Goal: Task Accomplishment & Management: Manage account settings

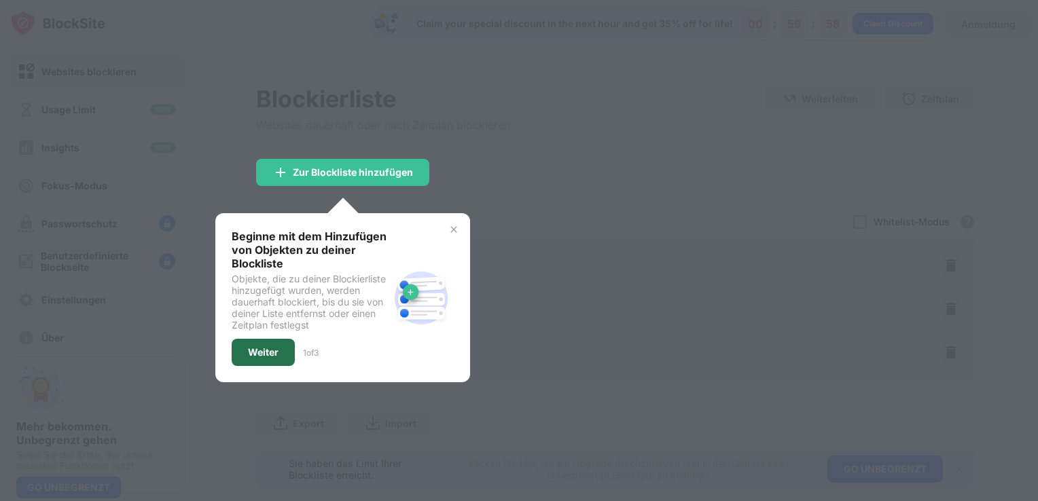
click at [258, 352] on div "Weiter" at bounding box center [263, 352] width 31 height 11
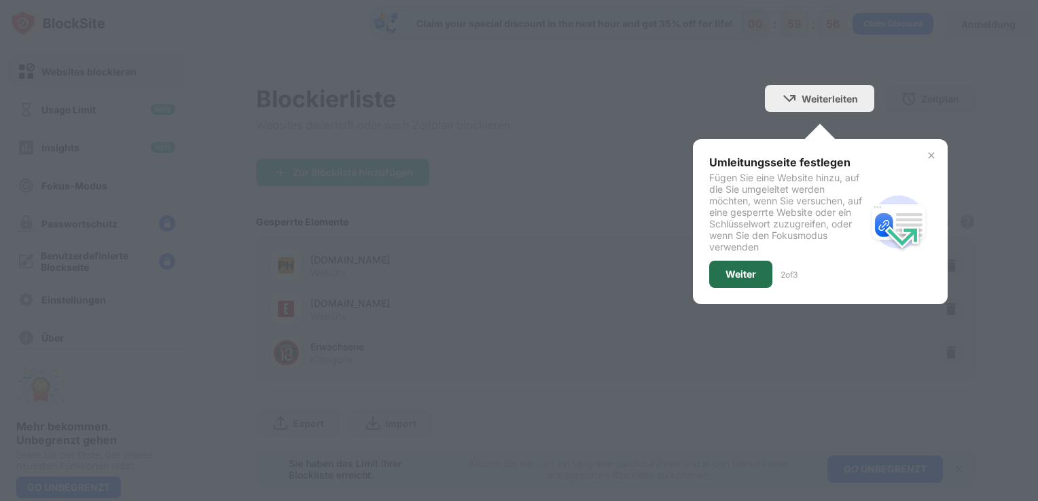
click at [726, 274] on div "Weiter" at bounding box center [740, 274] width 31 height 11
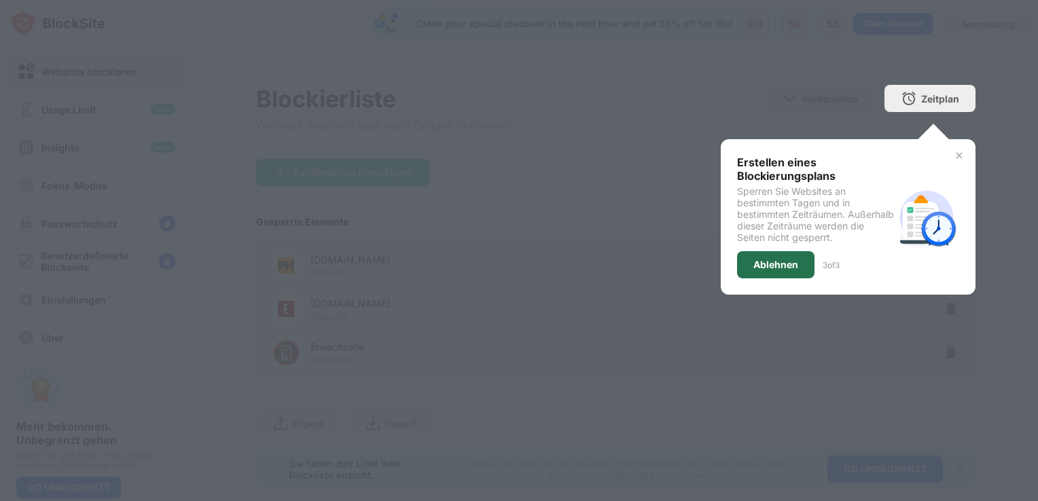
click at [753, 262] on div "Ablehnen" at bounding box center [775, 264] width 45 height 11
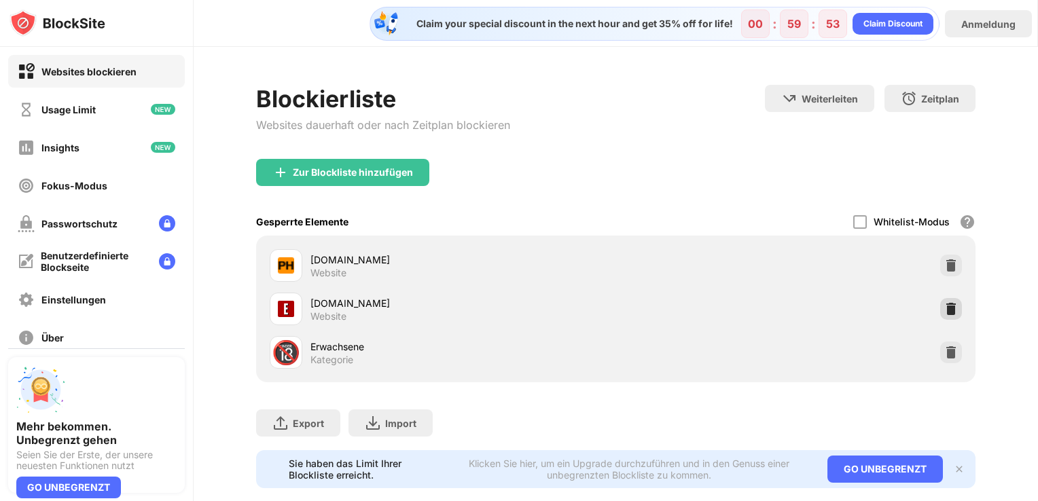
click at [944, 312] on img at bounding box center [951, 309] width 14 height 14
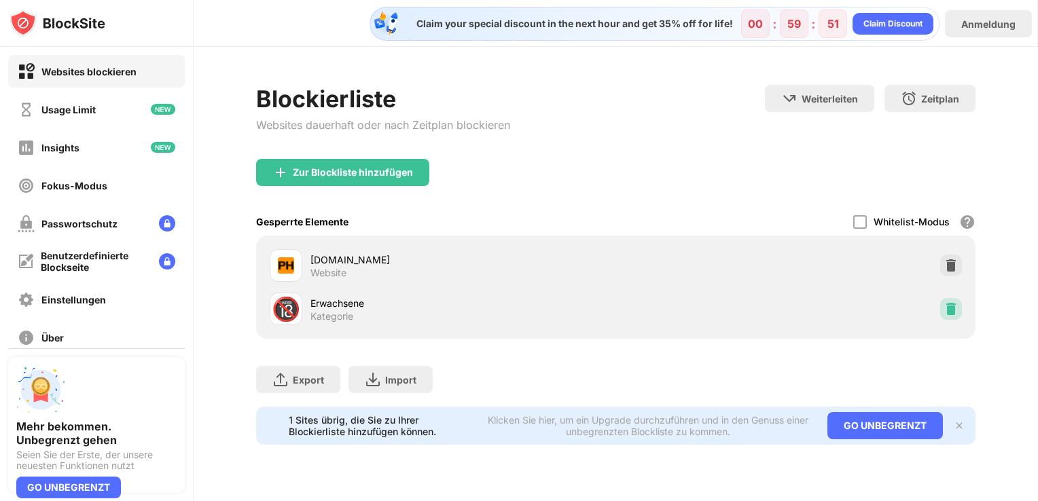
click at [949, 310] on img at bounding box center [951, 309] width 14 height 14
